Goal: Check status: Check status

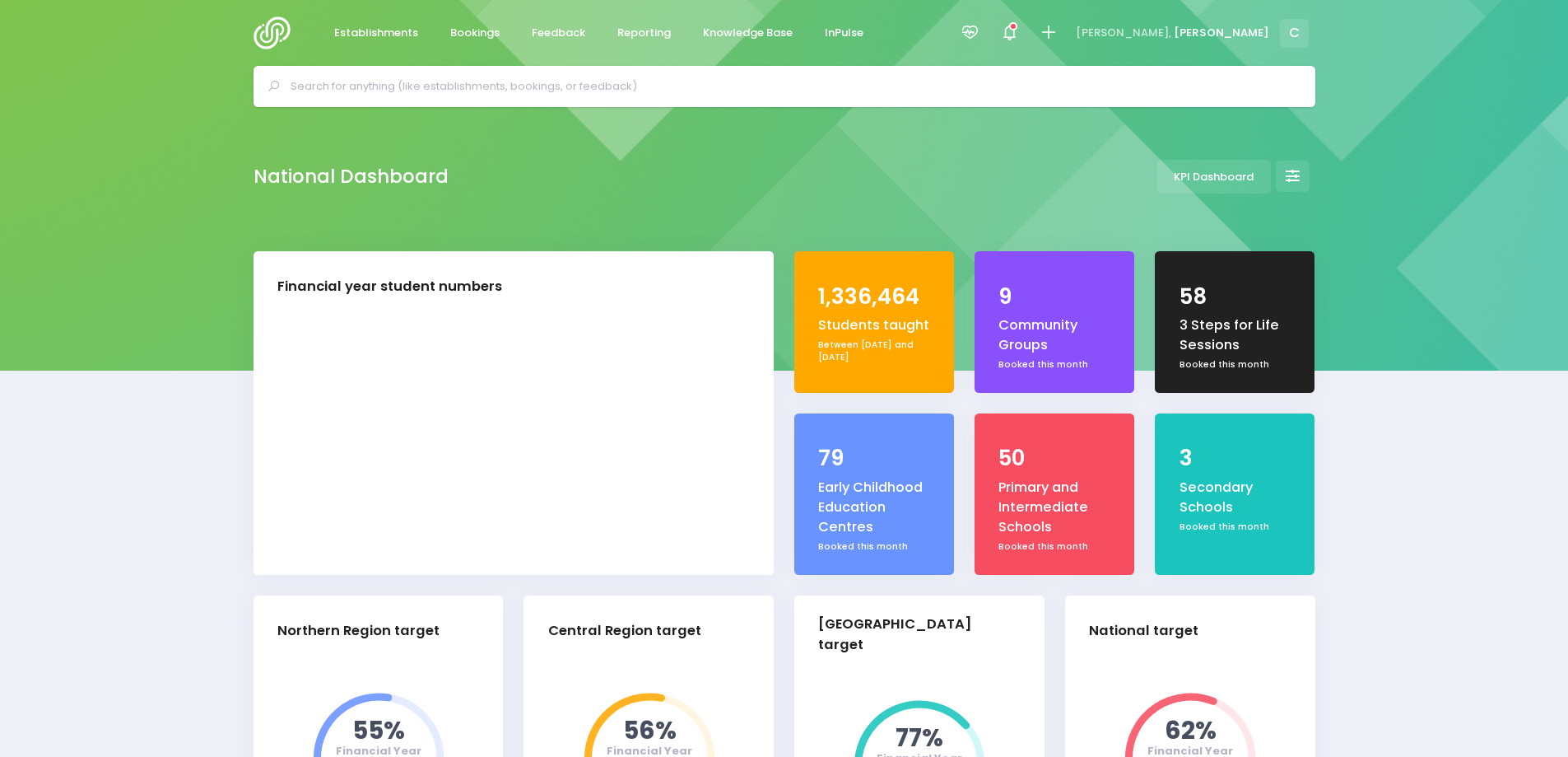
select select "5"
click at [468, 29] on span "Bookings" at bounding box center [475, 33] width 49 height 17
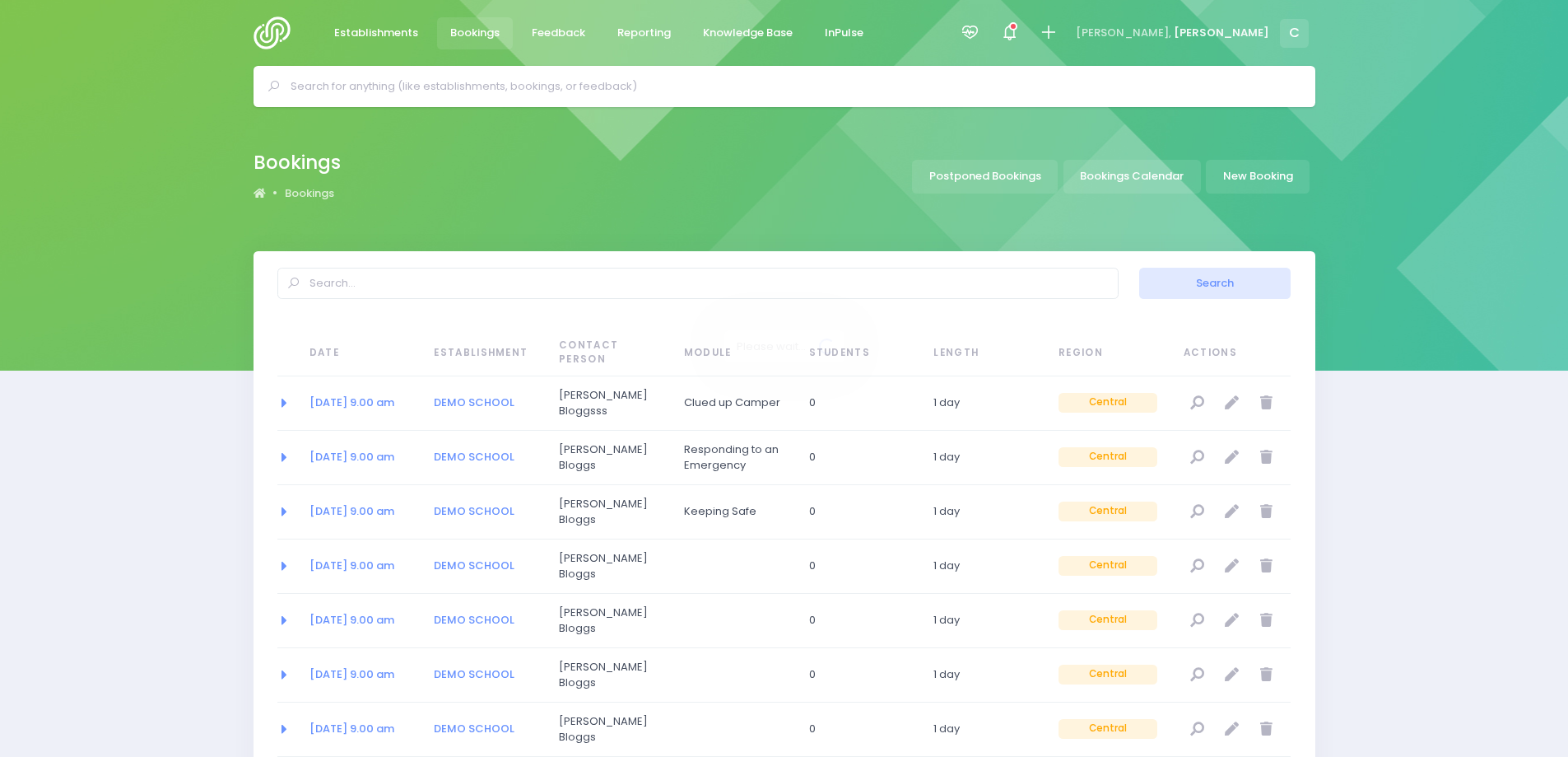
select select "20"
click at [1140, 179] on link "Bookings Calendar" at bounding box center [1132, 177] width 137 height 34
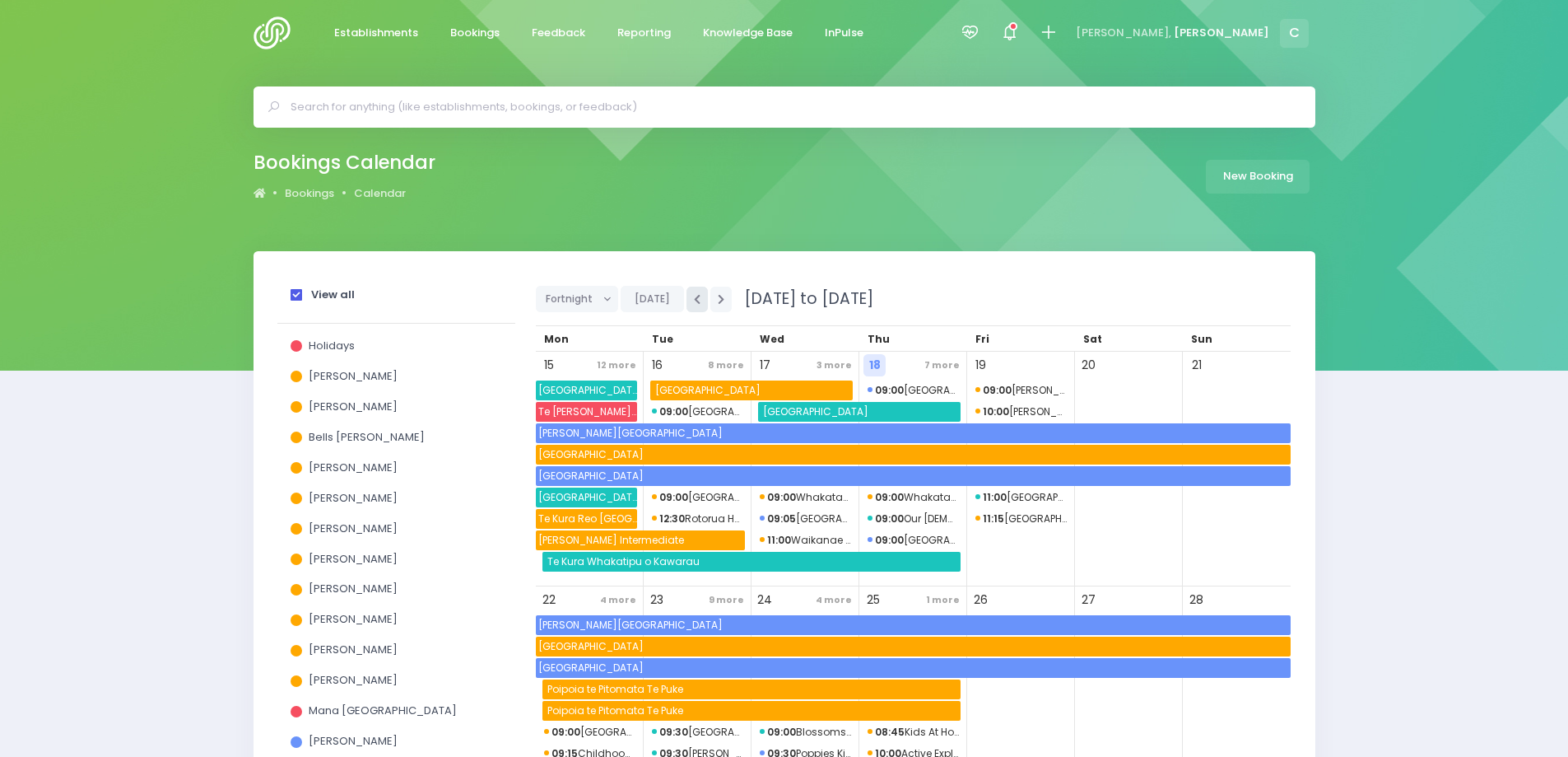
click at [694, 302] on icon "button" at bounding box center [697, 299] width 7 height 11
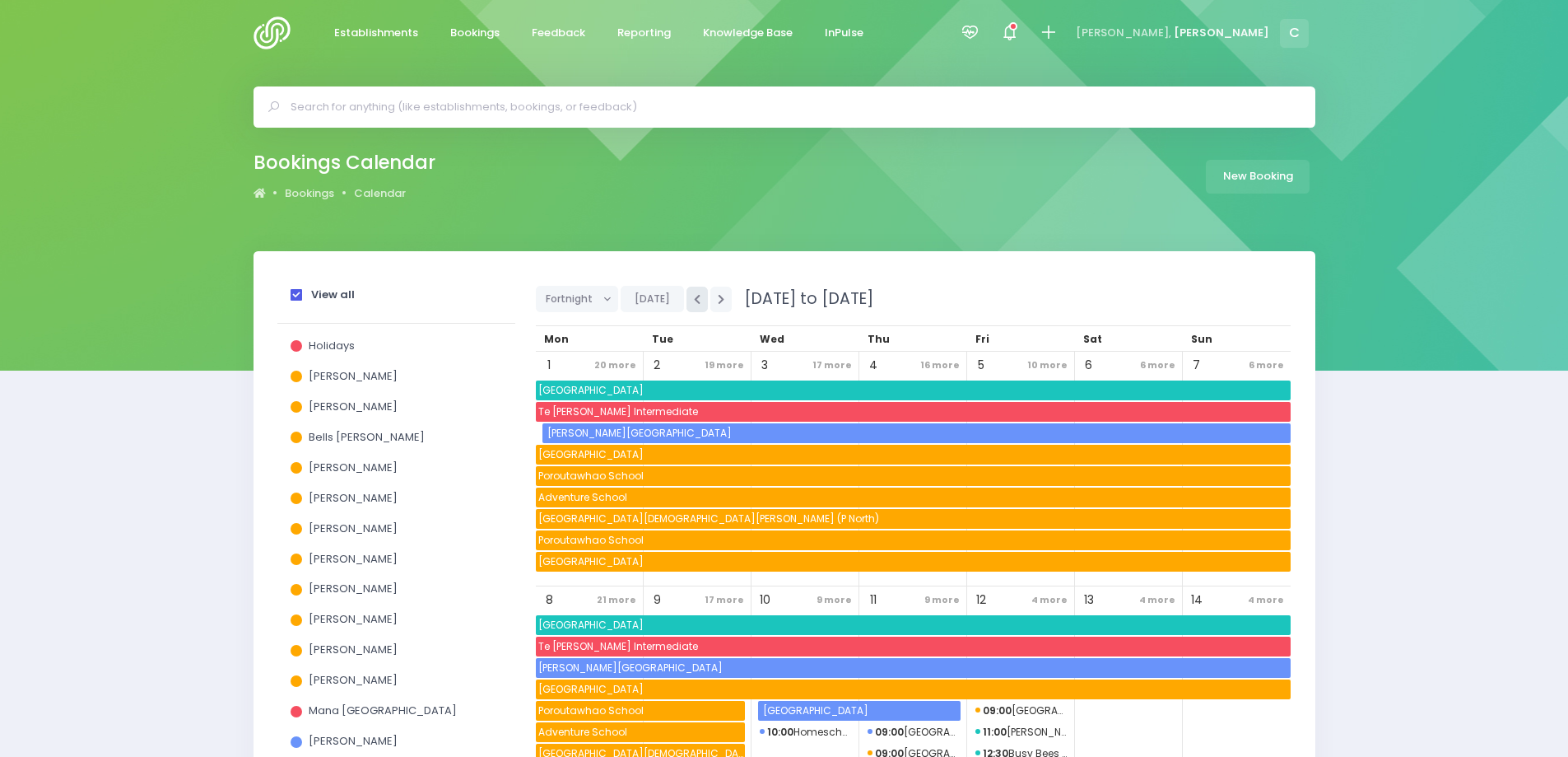
click at [694, 302] on icon "button" at bounding box center [697, 299] width 7 height 11
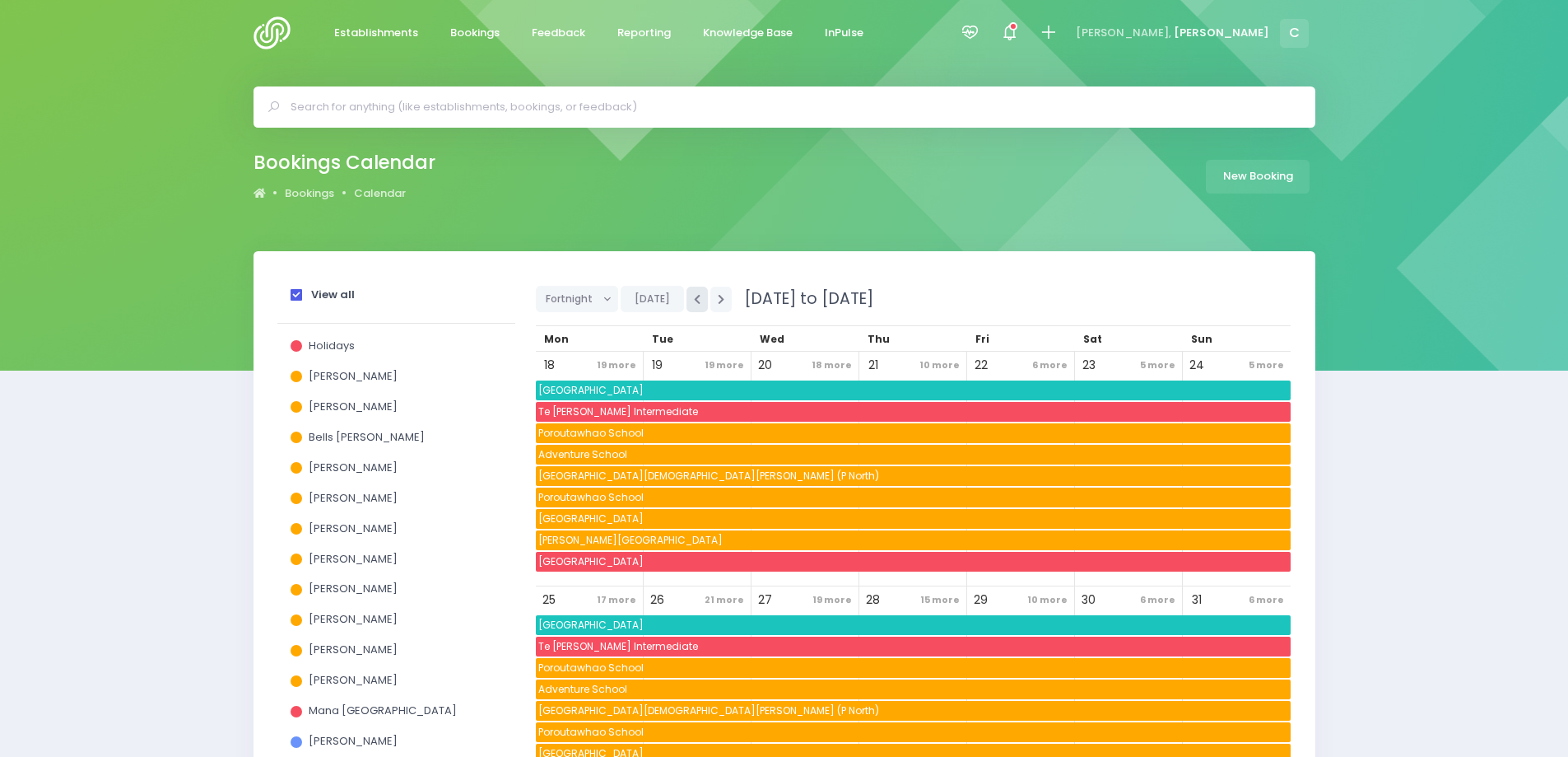
click at [694, 302] on icon "button" at bounding box center [697, 299] width 7 height 11
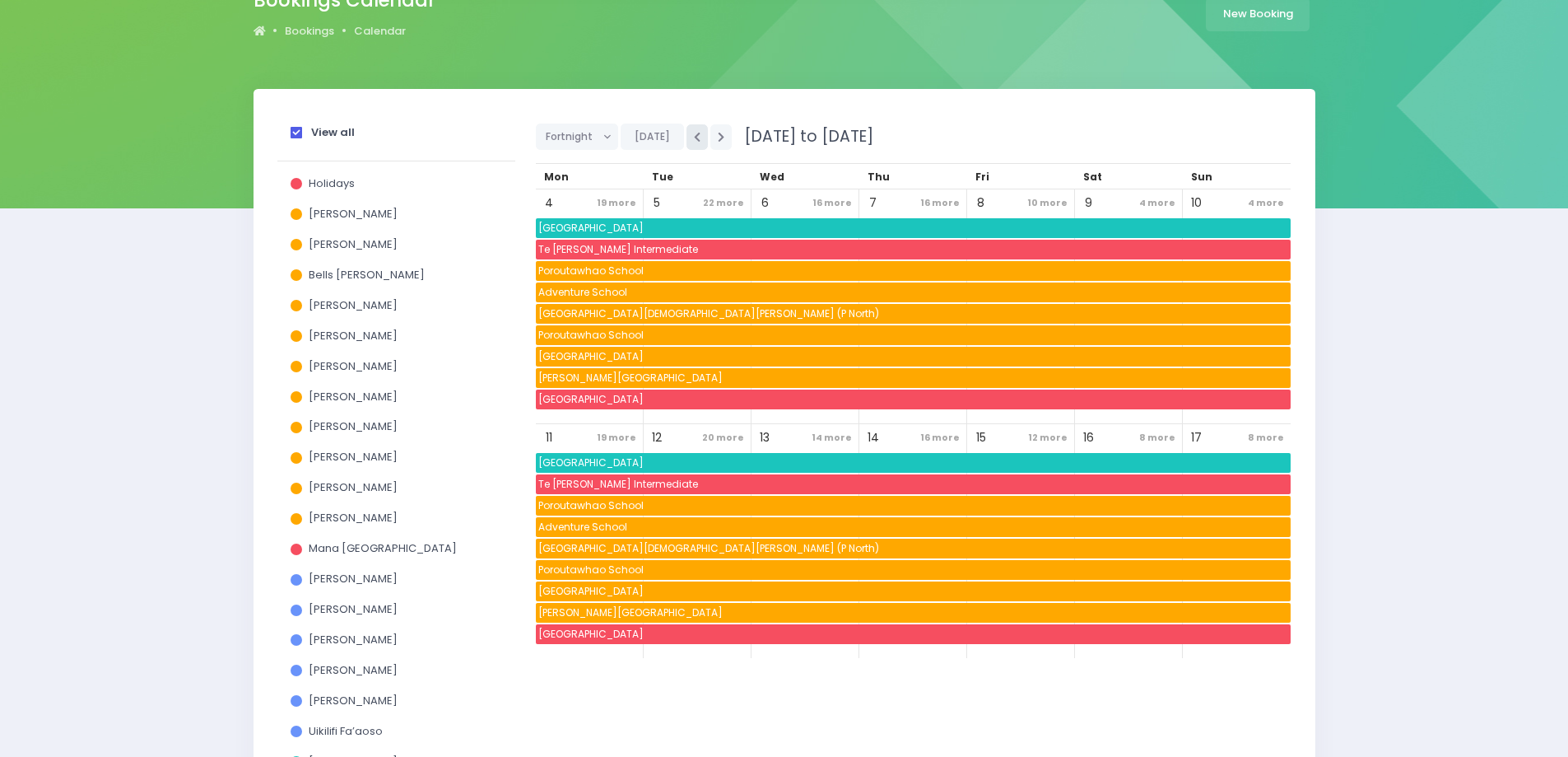
scroll to position [165, 0]
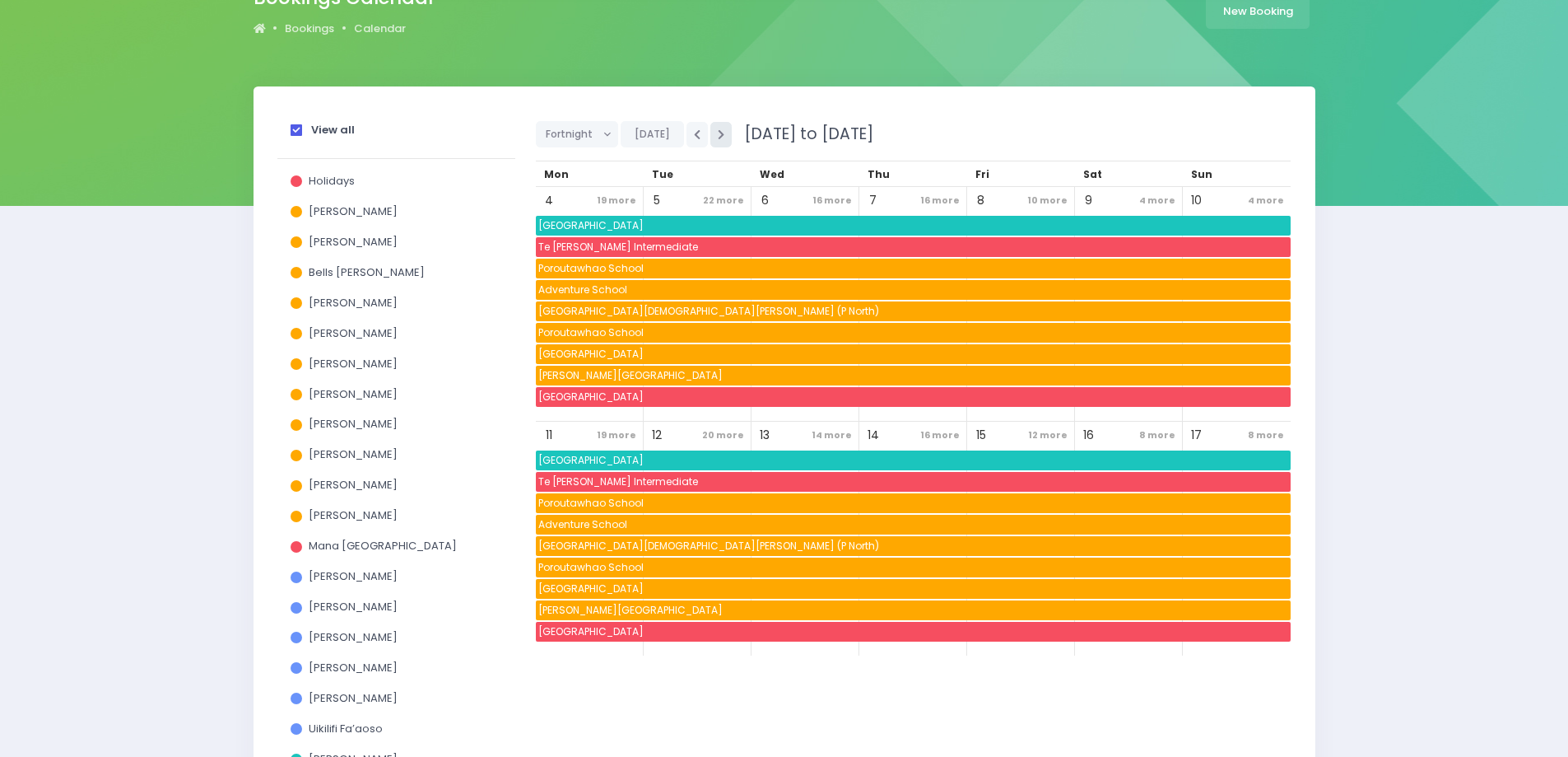
click at [717, 129] on icon "button" at bounding box center [720, 134] width 7 height 11
click at [295, 126] on span at bounding box center [296, 130] width 12 height 12
click at [0, 0] on input "View all" at bounding box center [0, 0] width 0 height 0
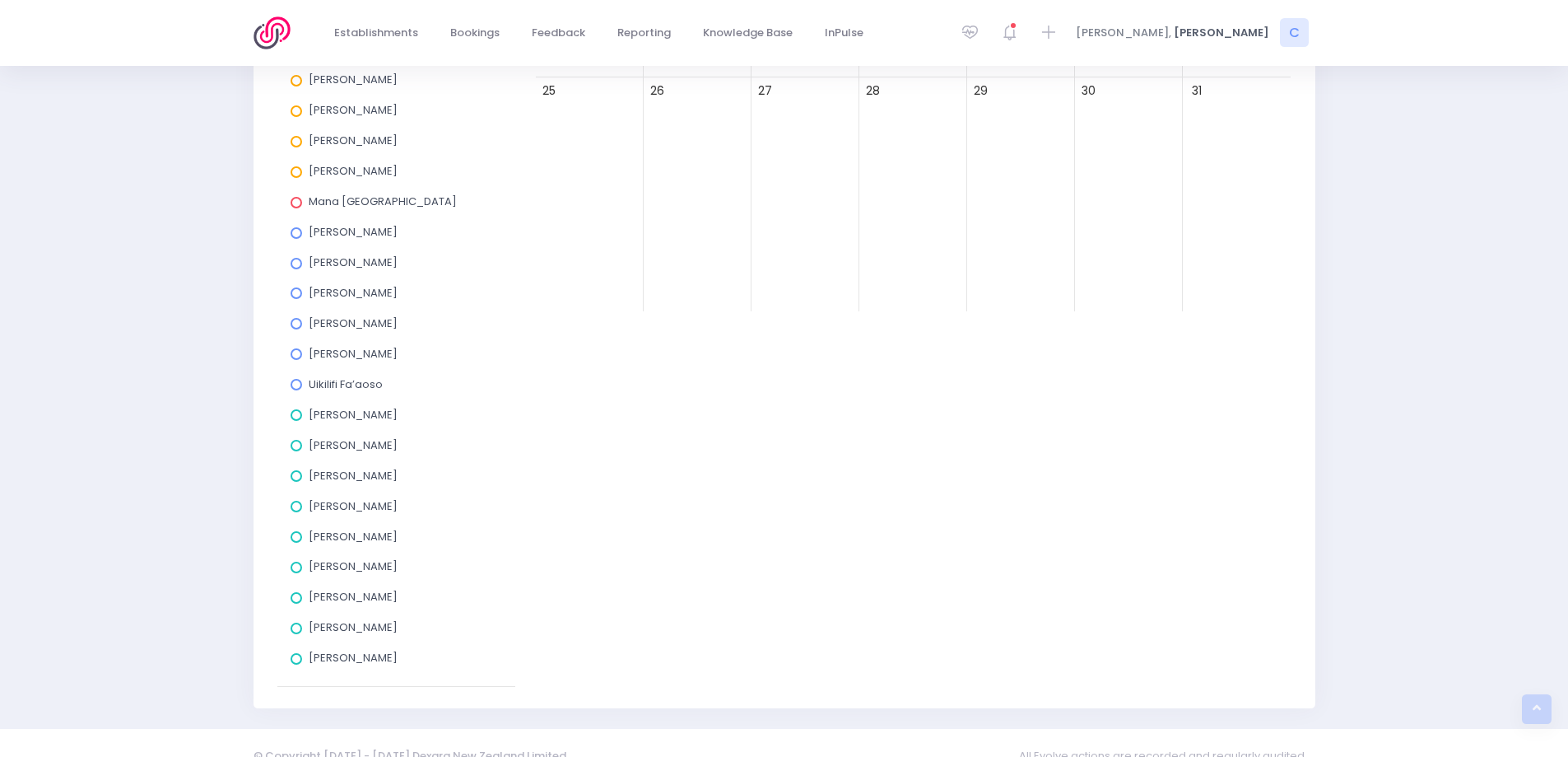
scroll to position [534, 0]
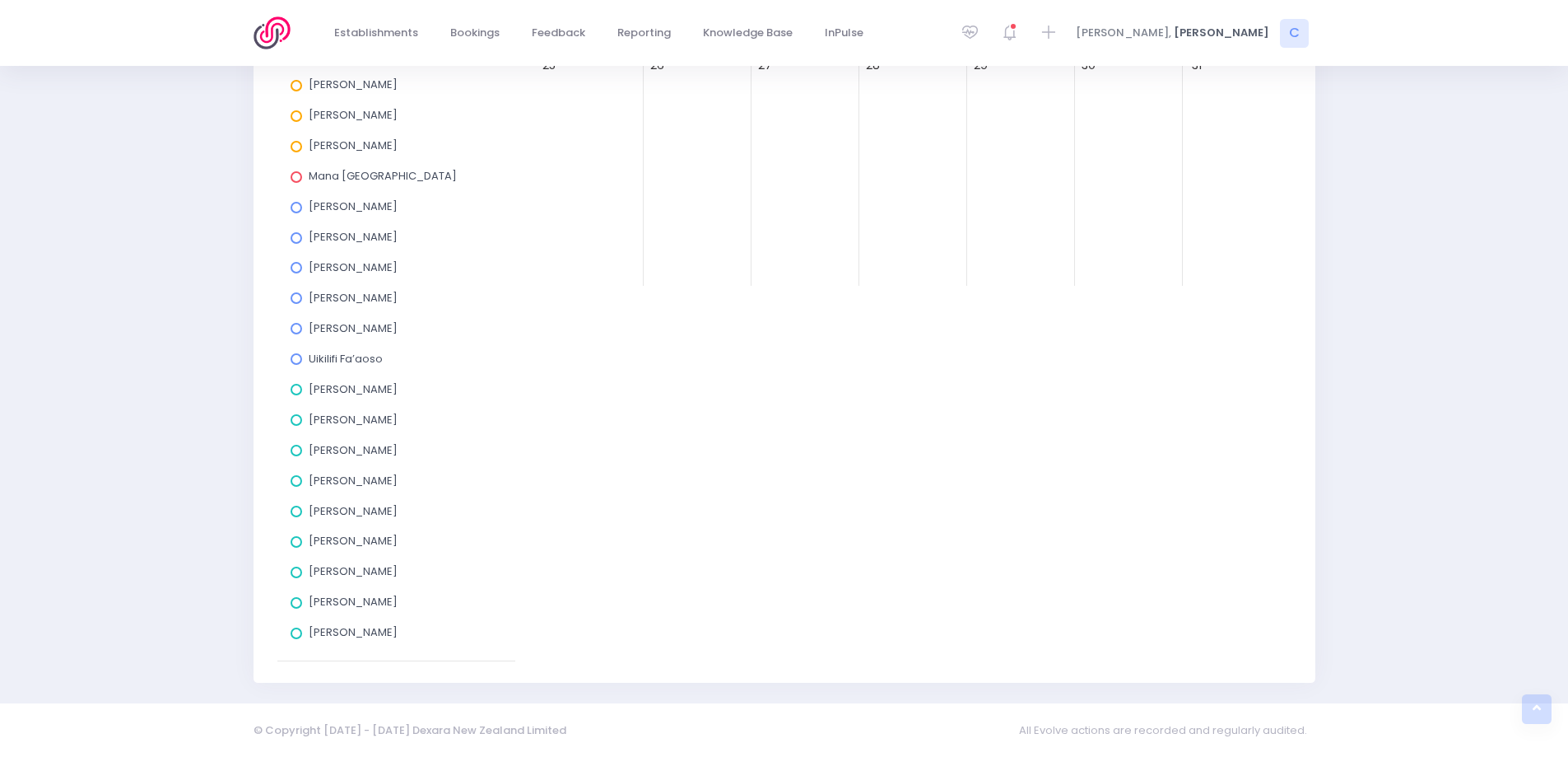
click at [291, 543] on span at bounding box center [296, 542] width 12 height 12
click at [0, 0] on input "[PERSON_NAME]" at bounding box center [0, 0] width 0 height 0
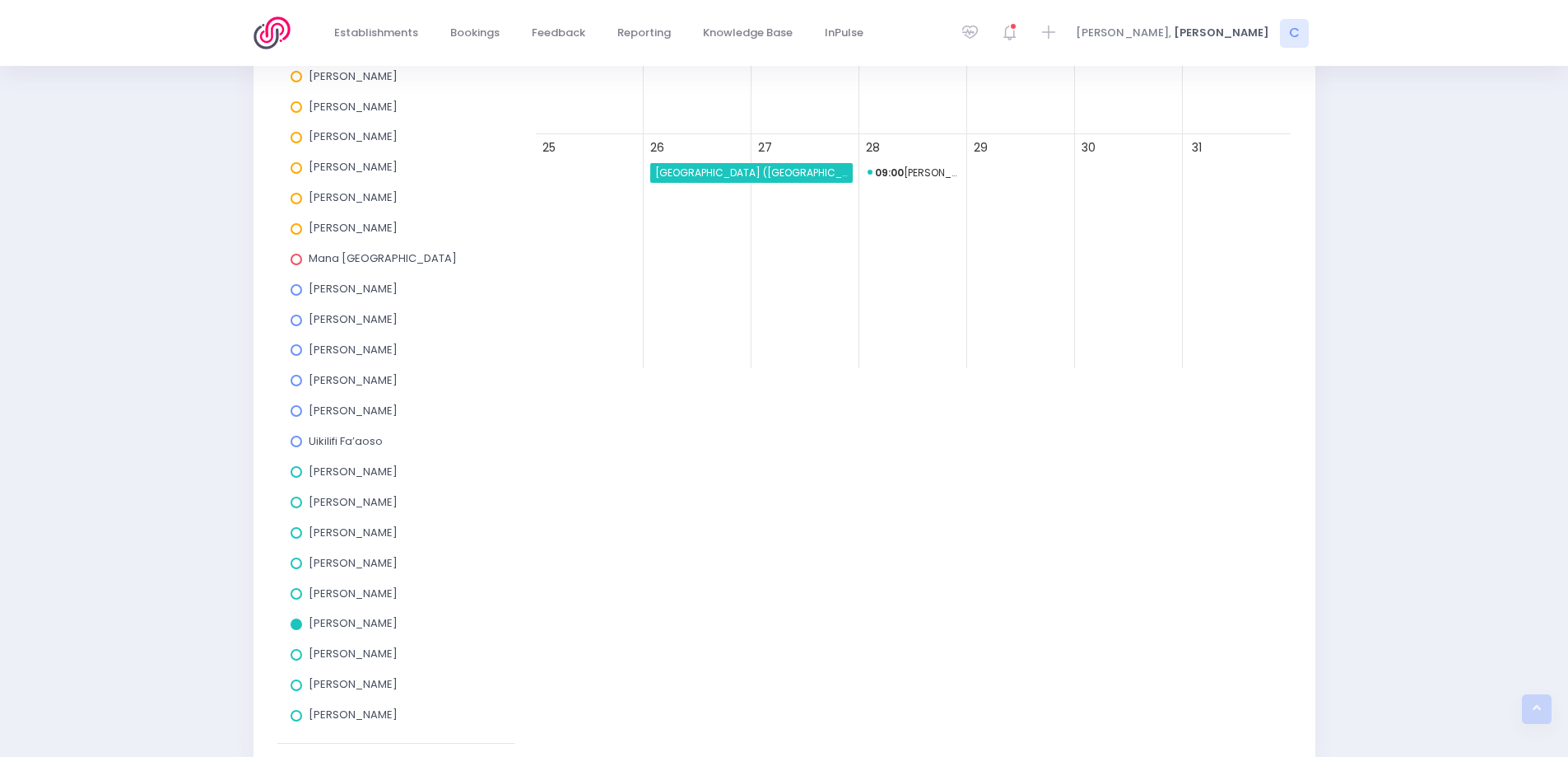
click at [925, 172] on span "09:00 [PERSON_NAME] REAP" at bounding box center [913, 173] width 92 height 20
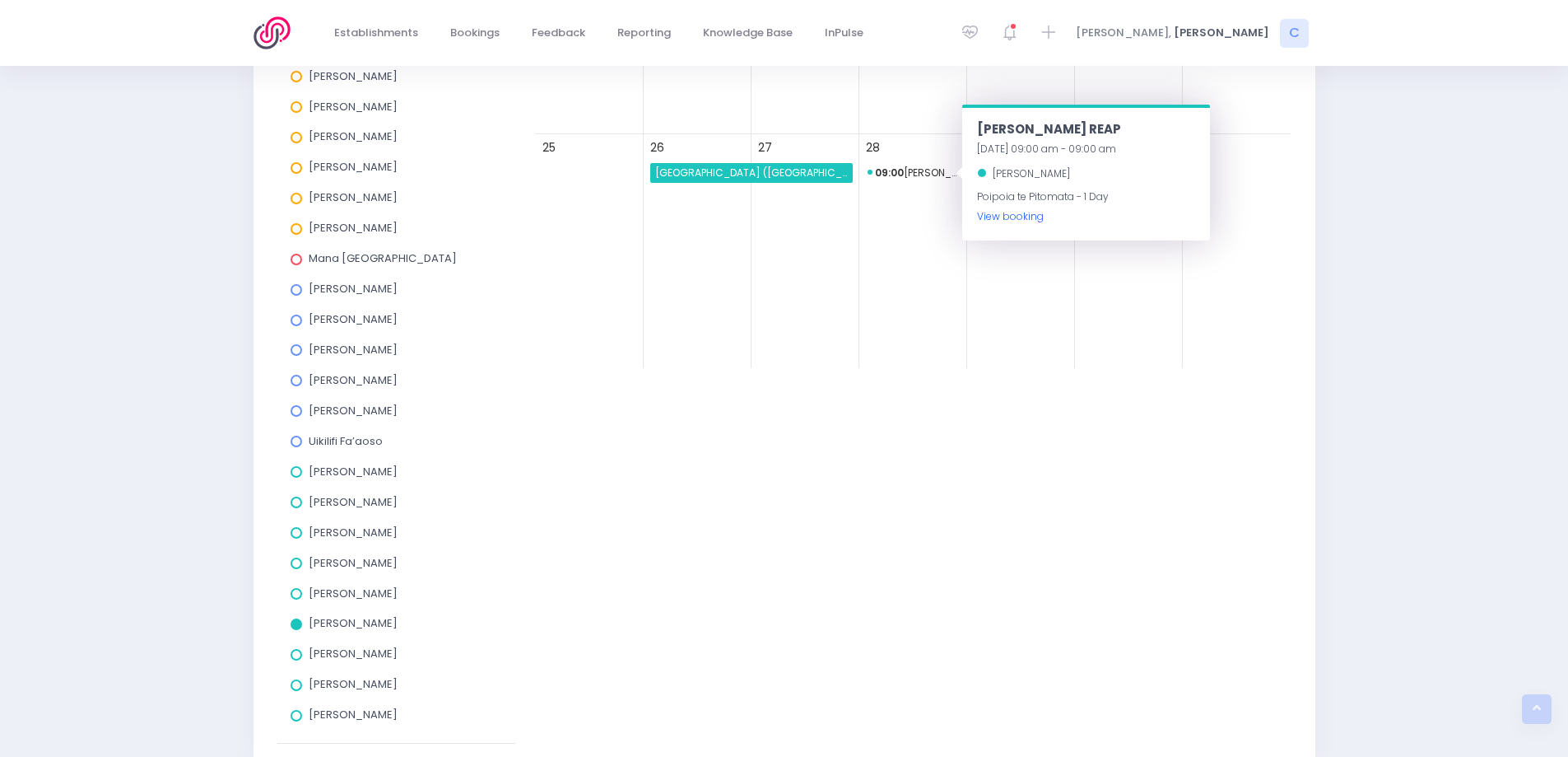
click at [1020, 216] on link "View booking" at bounding box center [1010, 216] width 67 height 14
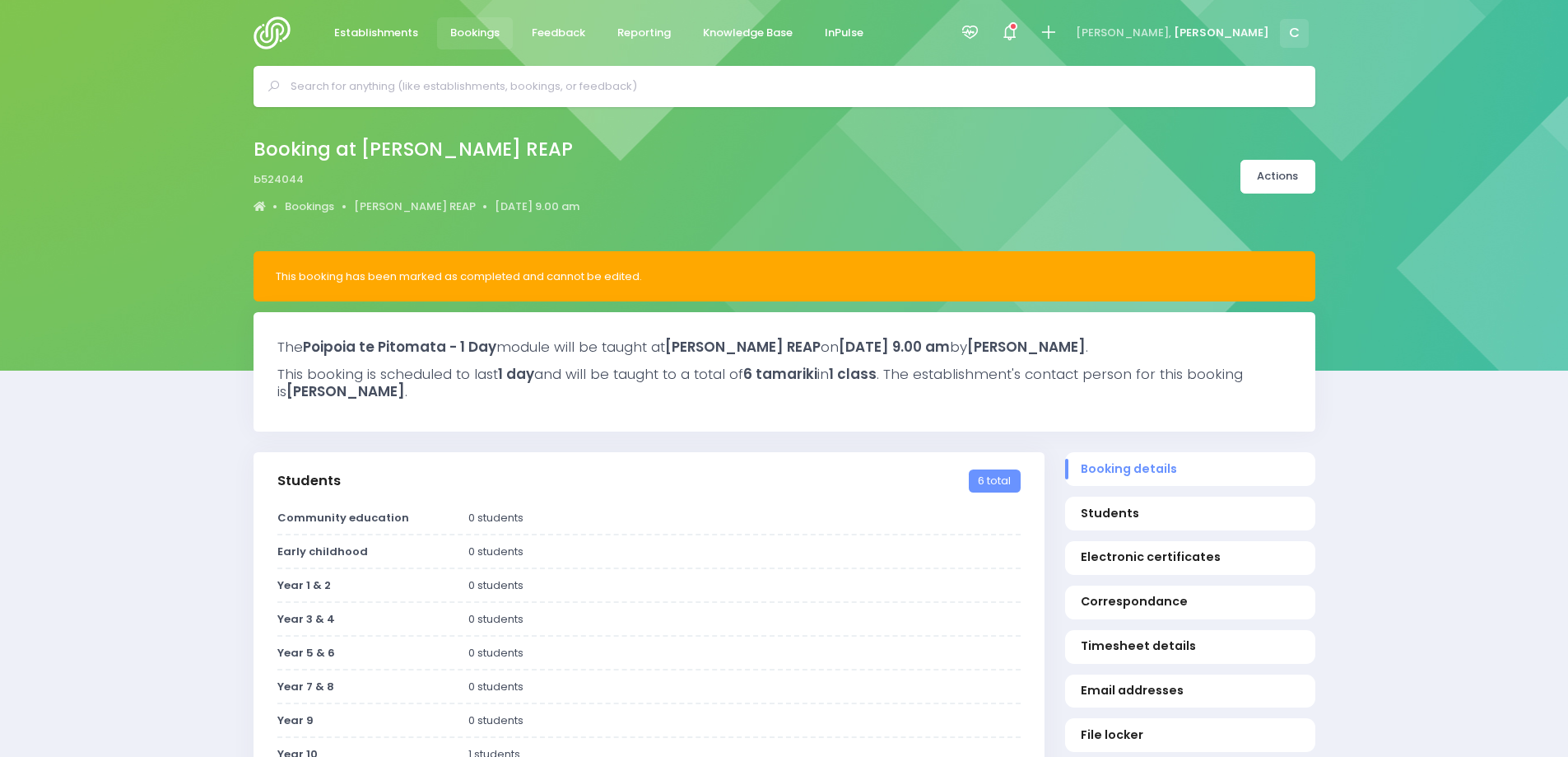
select select "5"
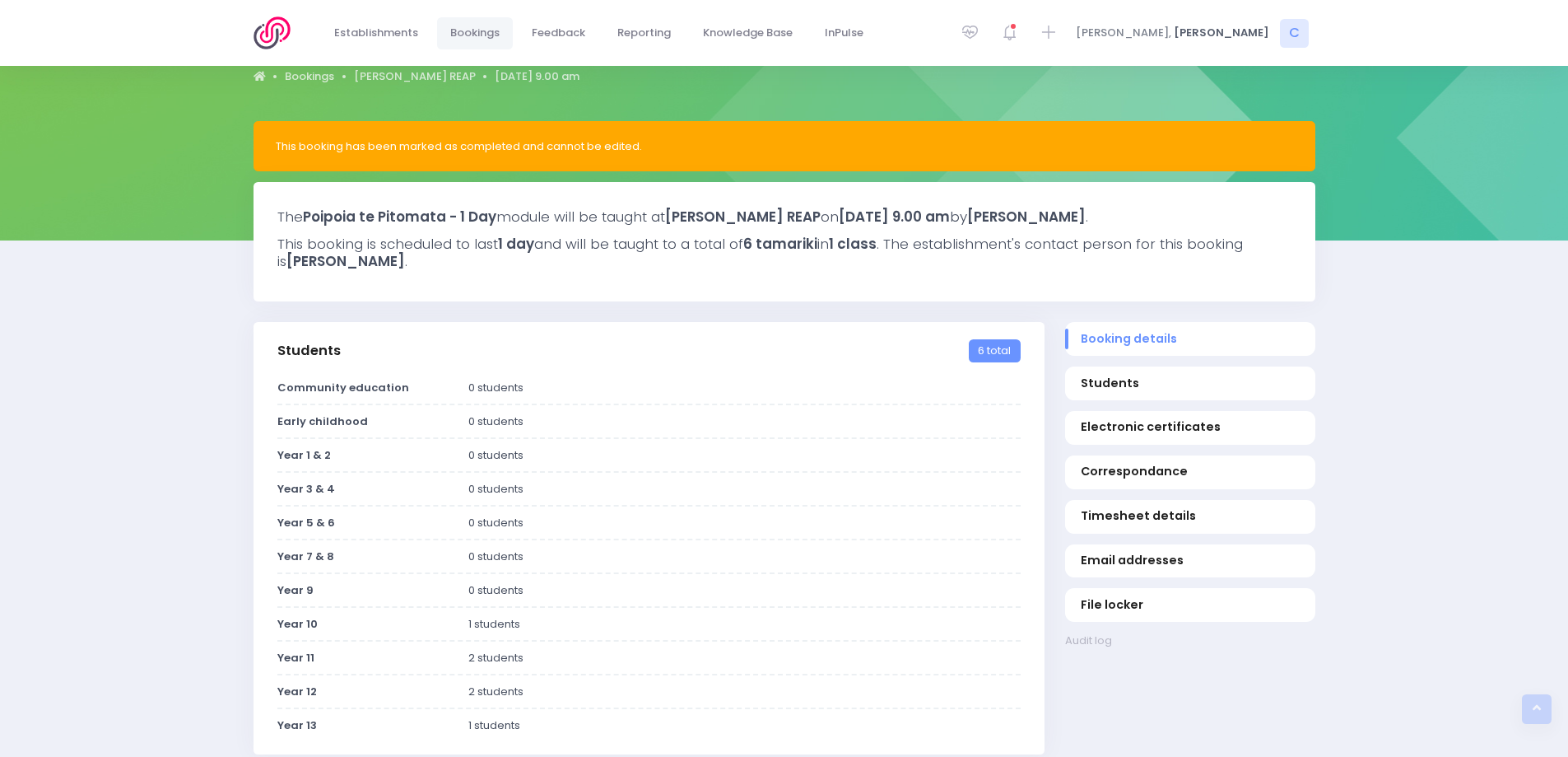
scroll to position [114, 0]
